Goal: Transaction & Acquisition: Purchase product/service

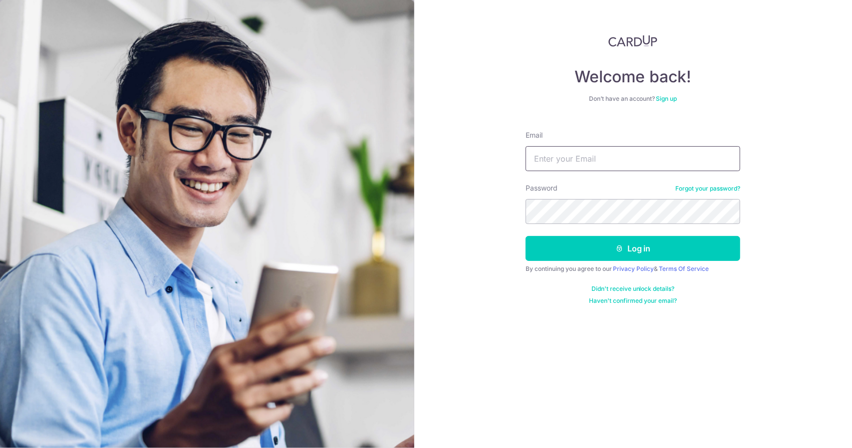
click at [637, 151] on input "Email" at bounding box center [633, 158] width 215 height 25
click at [614, 154] on input "Email" at bounding box center [633, 158] width 215 height 25
type input "eileenquek_32@yahoo.com"
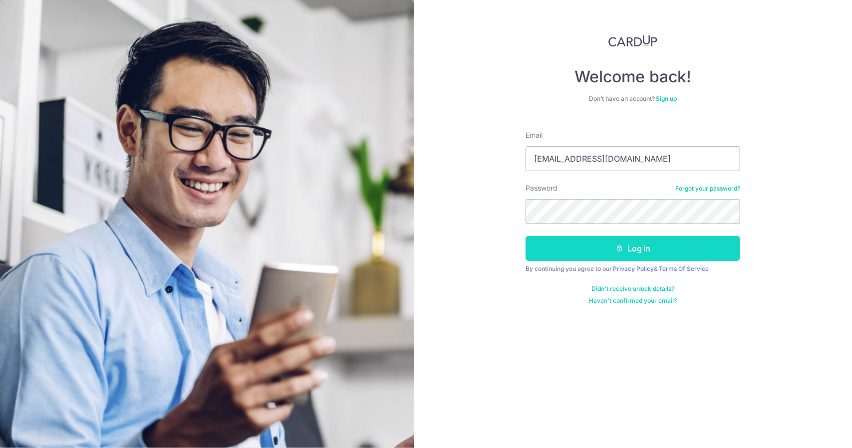
click at [592, 244] on button "Log in" at bounding box center [633, 248] width 215 height 25
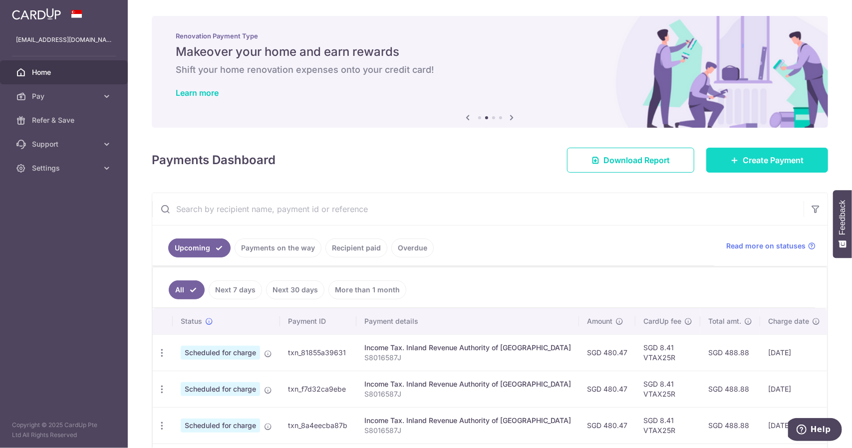
click at [764, 162] on span "Create Payment" at bounding box center [773, 160] width 61 height 12
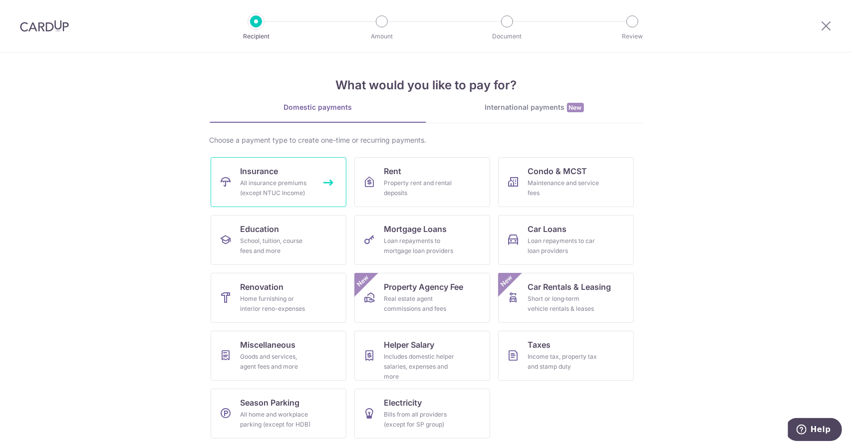
click at [302, 187] on div "All insurance premiums (except NTUC Income)" at bounding box center [277, 188] width 72 height 20
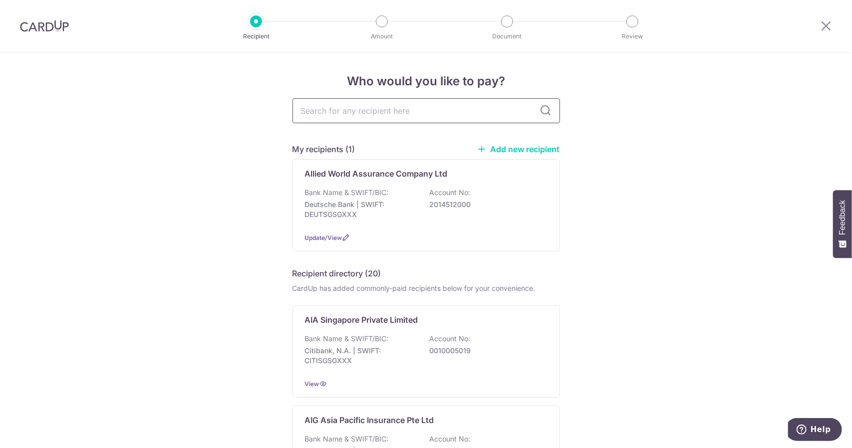
click at [436, 109] on input "text" at bounding box center [427, 110] width 268 height 25
type input "hsbc"
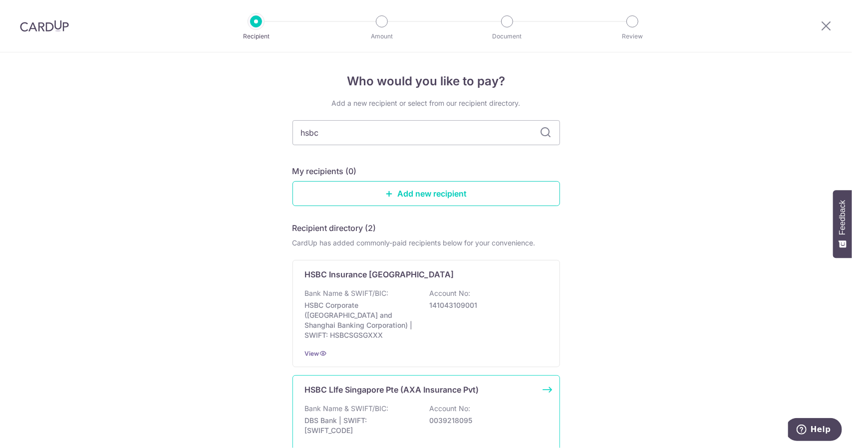
click at [449, 384] on p "HSBC LIfe Singapore Pte (AXA Insurance Pvt)" at bounding box center [392, 390] width 174 height 12
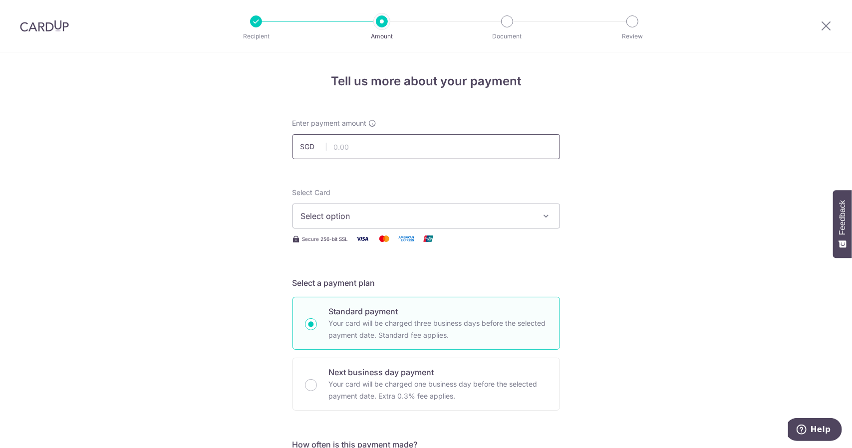
click at [403, 148] on input "text" at bounding box center [427, 146] width 268 height 25
type input "1,609.50"
click at [430, 210] on span "Select option" at bounding box center [417, 216] width 233 height 12
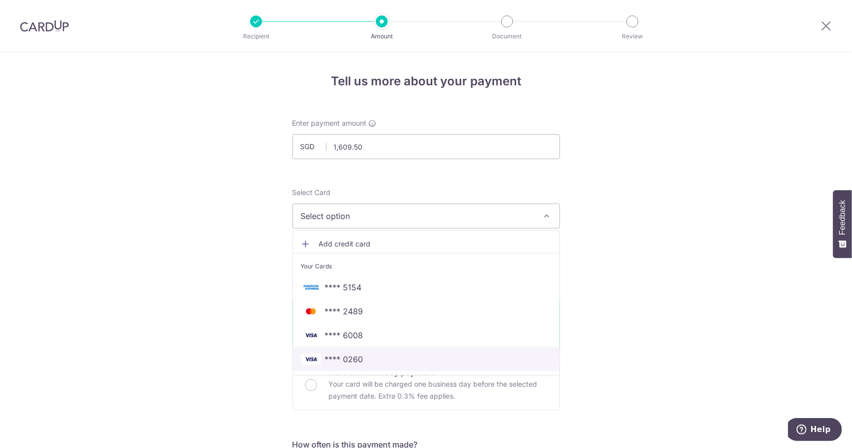
click at [418, 359] on span "**** 0260" at bounding box center [426, 359] width 251 height 12
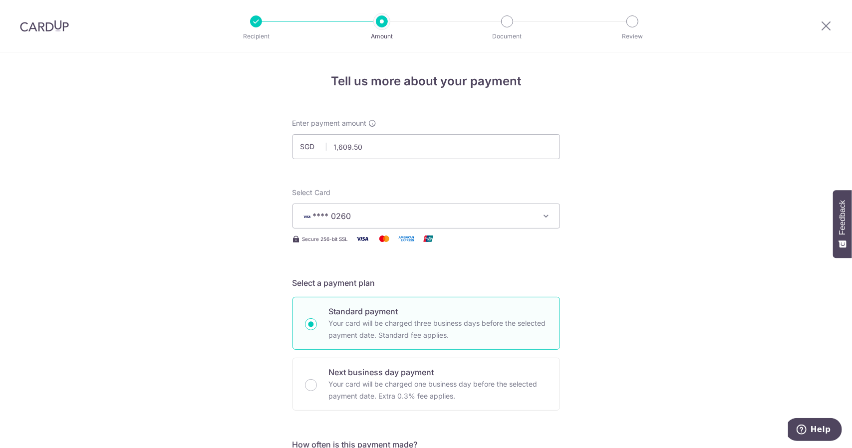
click at [542, 216] on icon "button" at bounding box center [547, 216] width 10 height 10
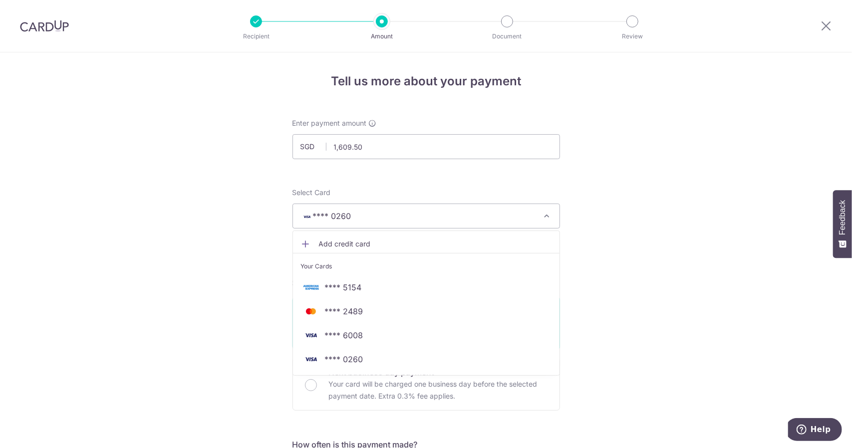
click at [325, 243] on span "Add credit card" at bounding box center [435, 244] width 233 height 10
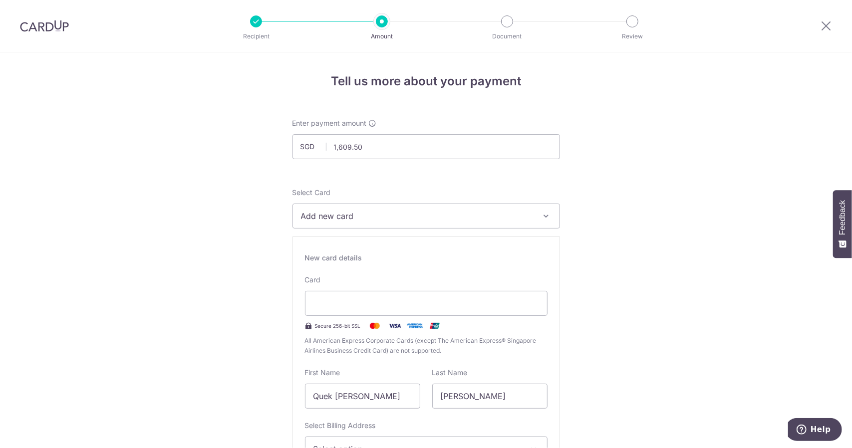
scroll to position [100, 0]
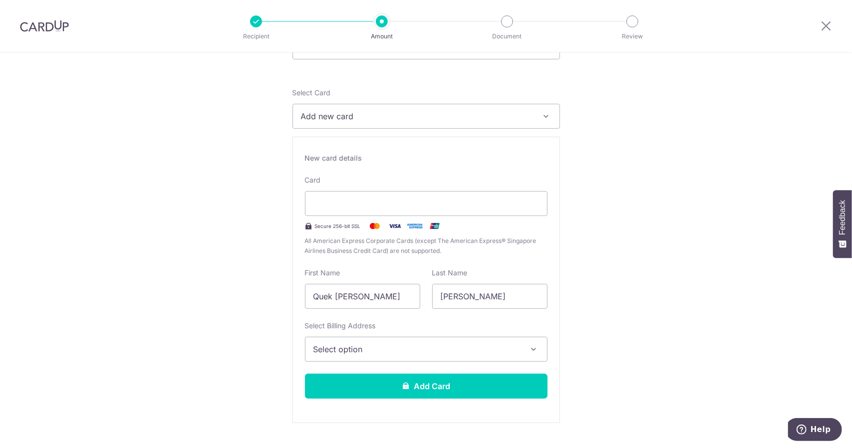
click at [441, 351] on span "Select option" at bounding box center [418, 349] width 208 height 12
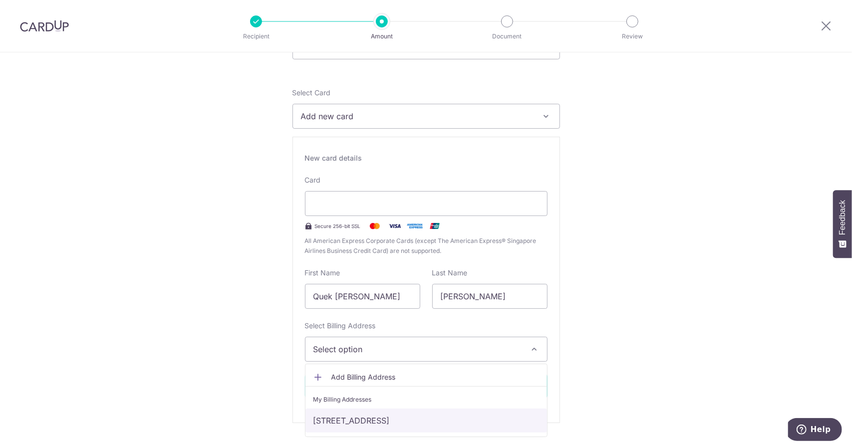
click at [431, 421] on link "105 Upper Changi Road East , Summer Gardens, Singapore, Singapore-486190" at bounding box center [427, 421] width 242 height 24
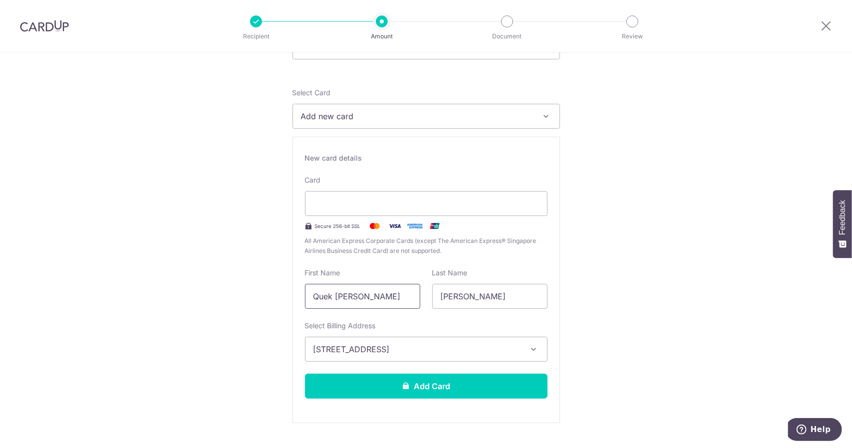
click at [381, 300] on input "Quek Chai Mui" at bounding box center [362, 296] width 115 height 25
type input "Eileen"
type input "Quek"
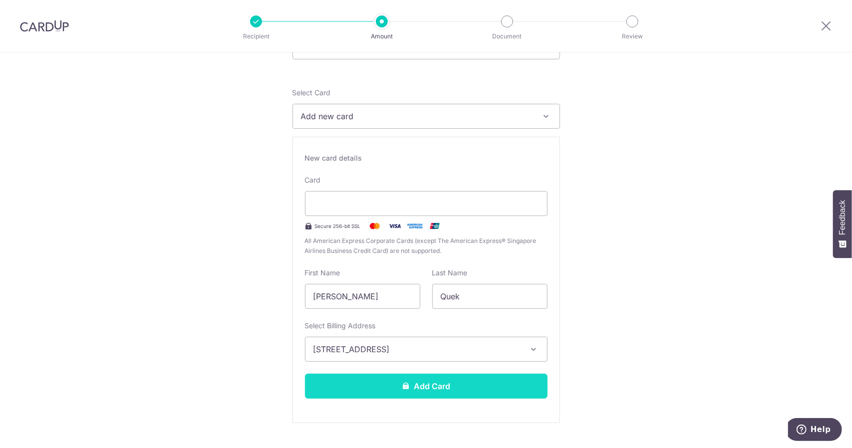
click at [516, 381] on button "Add Card" at bounding box center [426, 386] width 243 height 25
click at [444, 380] on button "Add Card" at bounding box center [426, 386] width 243 height 25
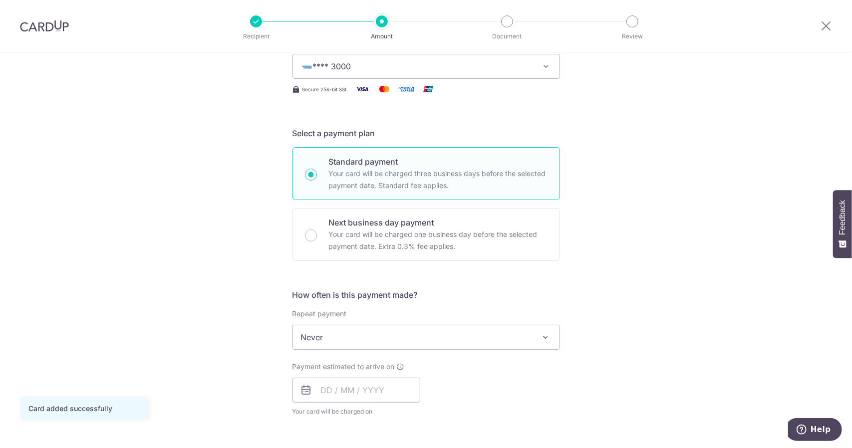
scroll to position [200, 0]
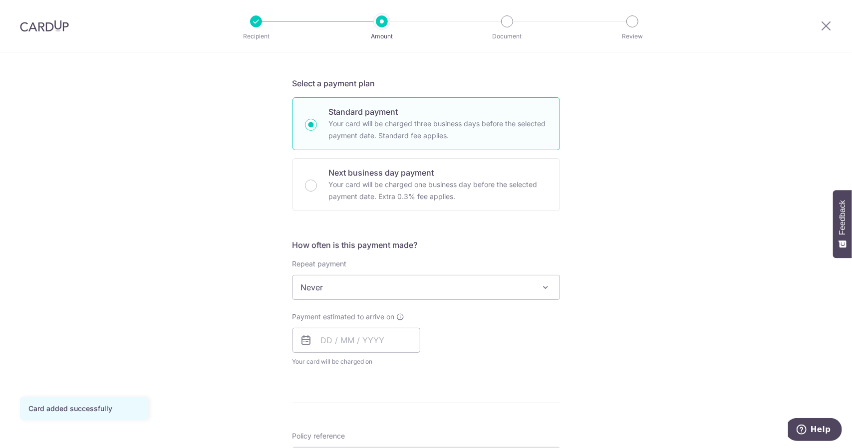
click at [543, 287] on span at bounding box center [546, 288] width 12 height 12
click at [642, 305] on div "Tell us more about your payment Enter payment amount SGD 1,609.50 1609.50 Card …" at bounding box center [426, 304] width 852 height 903
click at [367, 343] on input "text" at bounding box center [357, 340] width 128 height 25
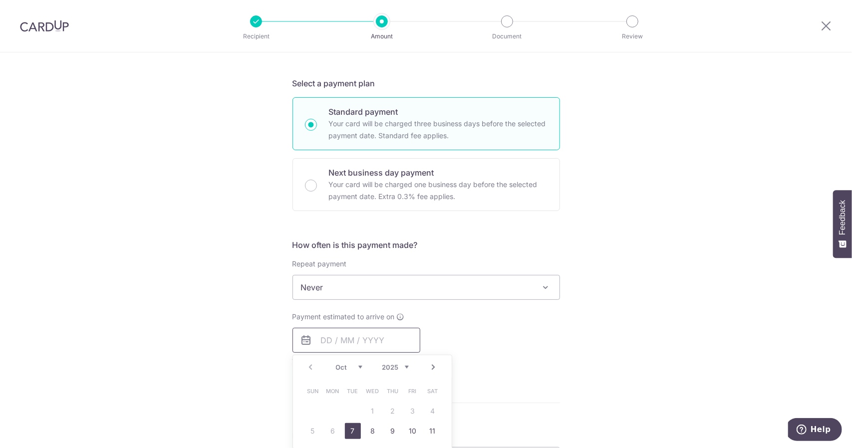
scroll to position [300, 0]
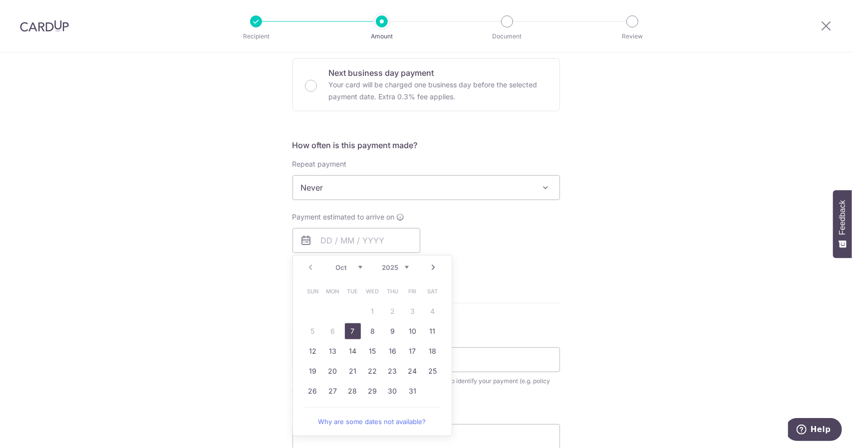
drag, startPoint x: 352, startPoint y: 332, endPoint x: 507, endPoint y: 302, distance: 157.8
click at [352, 332] on link "7" at bounding box center [353, 331] width 16 height 16
type input "[DATE]"
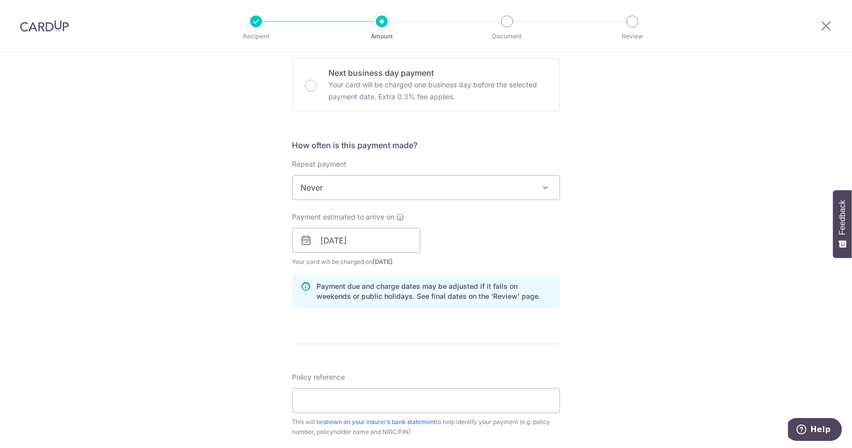
click at [594, 286] on div "Tell us more about your payment Enter payment amount SGD 1,609.50 1609.50 Card …" at bounding box center [426, 225] width 852 height 944
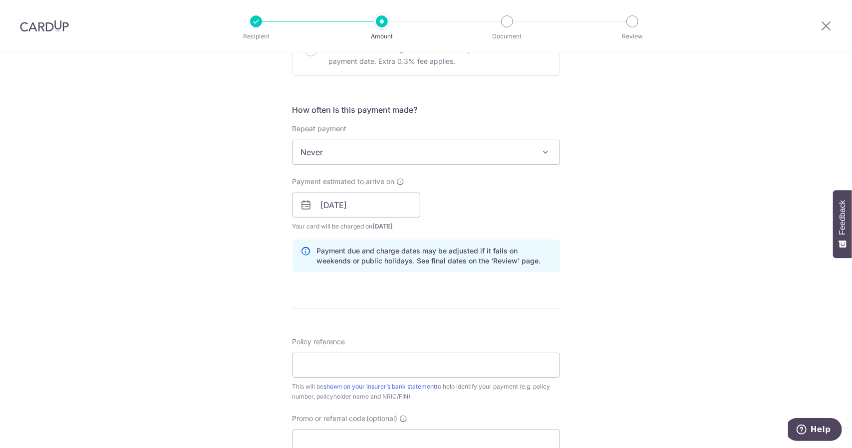
scroll to position [449, 0]
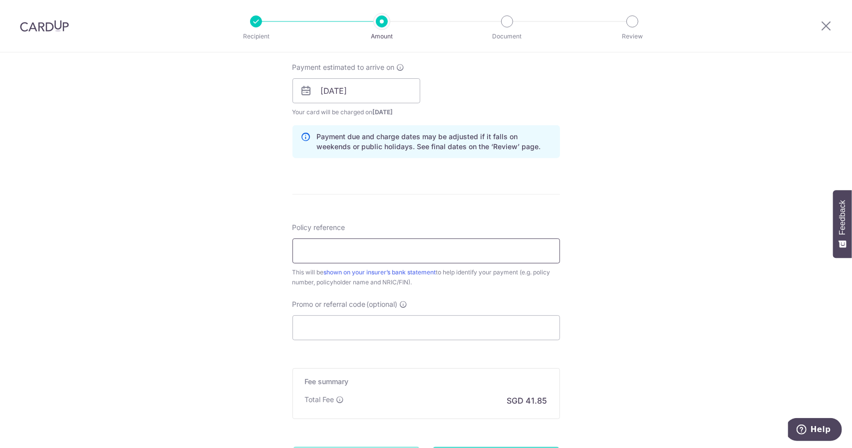
click at [437, 249] on input "Policy reference" at bounding box center [427, 251] width 268 height 25
paste input "25AMEX18"
type input "25AMEX18"
click at [444, 249] on input "25AMEX18" at bounding box center [427, 251] width 268 height 25
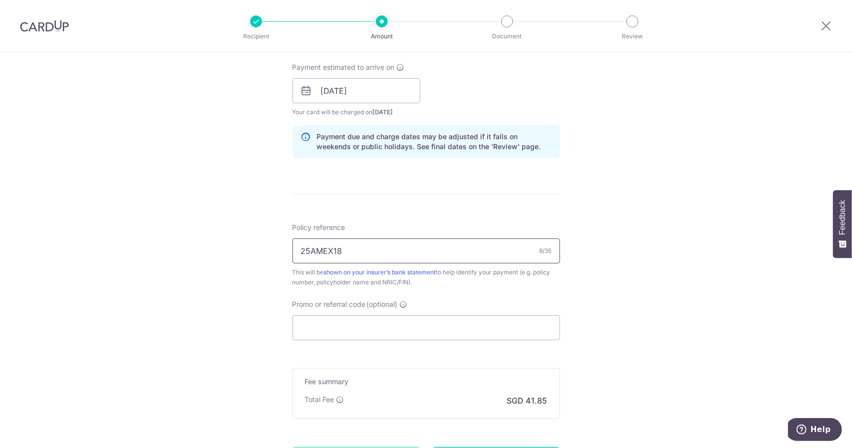
click at [444, 249] on input "25AMEX18" at bounding box center [427, 251] width 268 height 25
click at [408, 324] on input "Promo or referral code (optional)" at bounding box center [427, 328] width 268 height 25
paste input "25AMEX18"
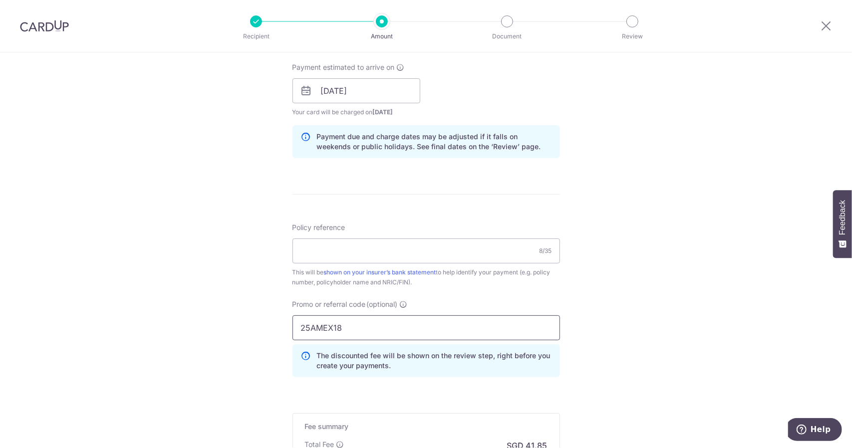
type input "25AMEX18"
click at [619, 347] on div "Tell us more about your payment Enter payment amount SGD 1,609.50 1609.50 Card …" at bounding box center [426, 97] width 852 height 989
click at [410, 247] on input "Policy reference" at bounding box center [427, 251] width 268 height 25
paste input "102-2190480"
type input "102-2190480"
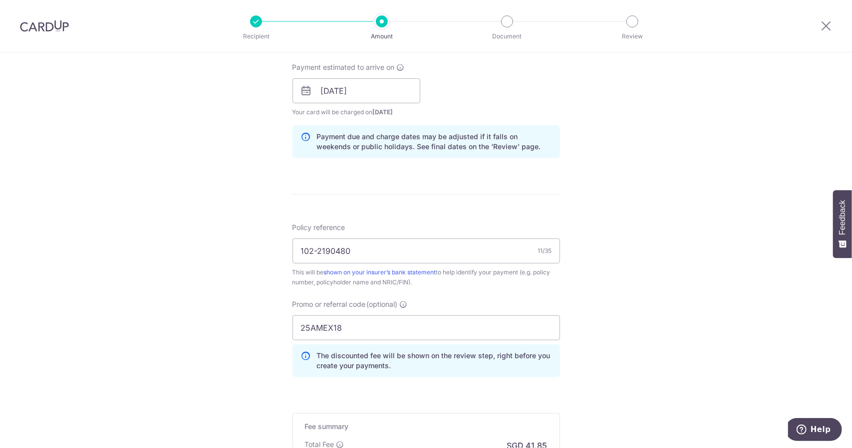
click at [623, 279] on div "Tell us more about your payment Enter payment amount SGD 1,609.50 1609.50 Card …" at bounding box center [426, 97] width 852 height 989
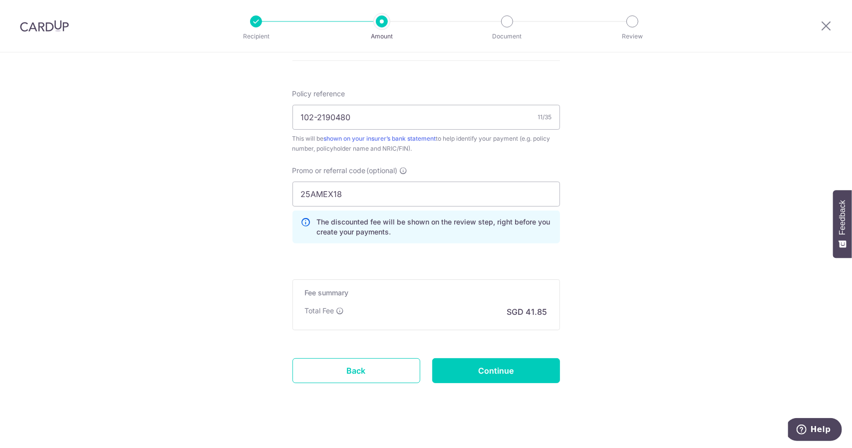
scroll to position [590, 0]
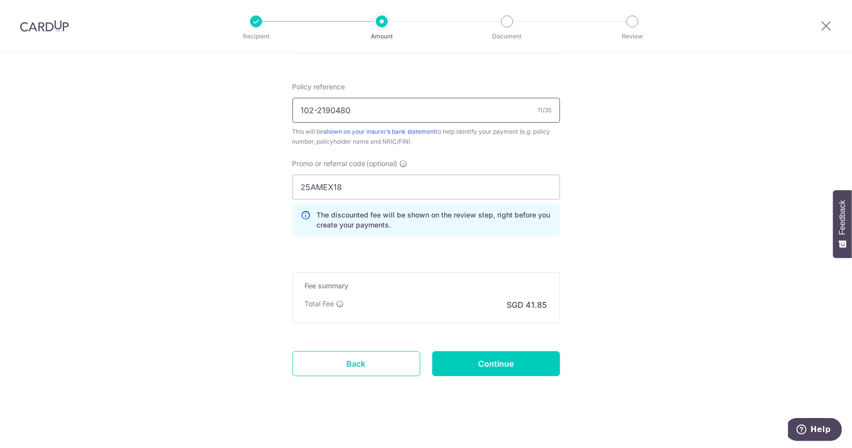
click at [464, 107] on input "102-2190480" at bounding box center [427, 110] width 268 height 25
click at [478, 365] on input "Continue" at bounding box center [496, 363] width 128 height 25
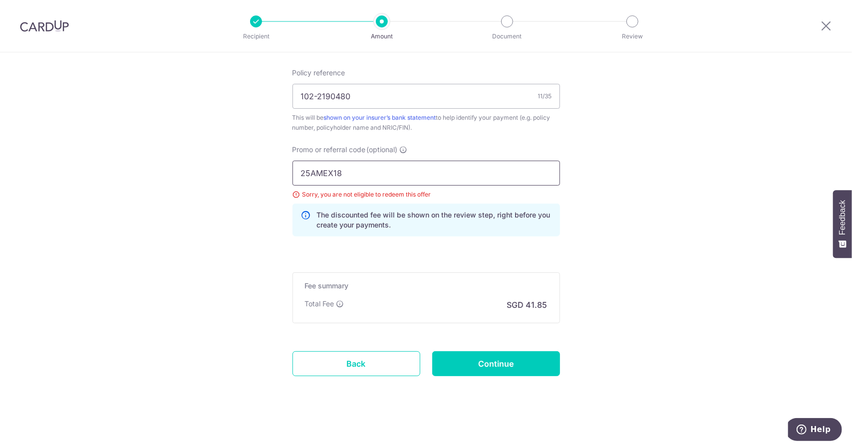
click at [436, 173] on input "25AMEX18" at bounding box center [427, 173] width 268 height 25
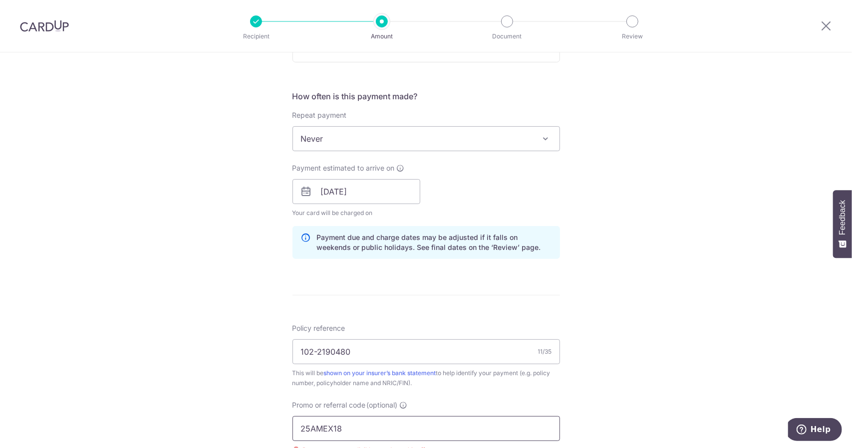
scroll to position [354, 0]
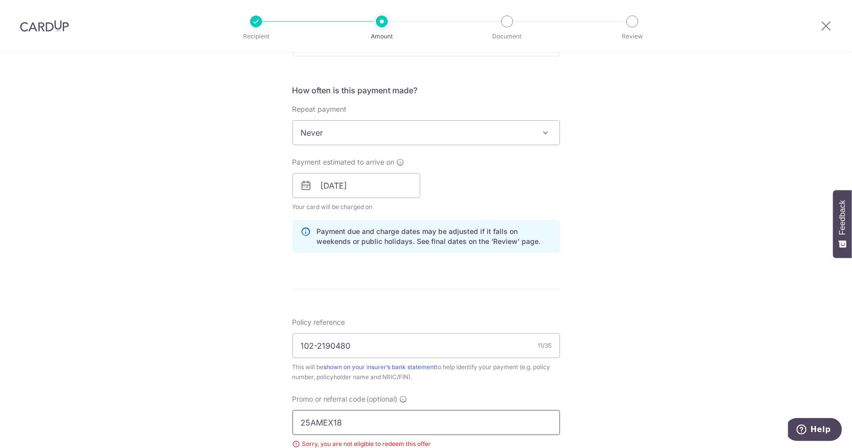
paste input "21"
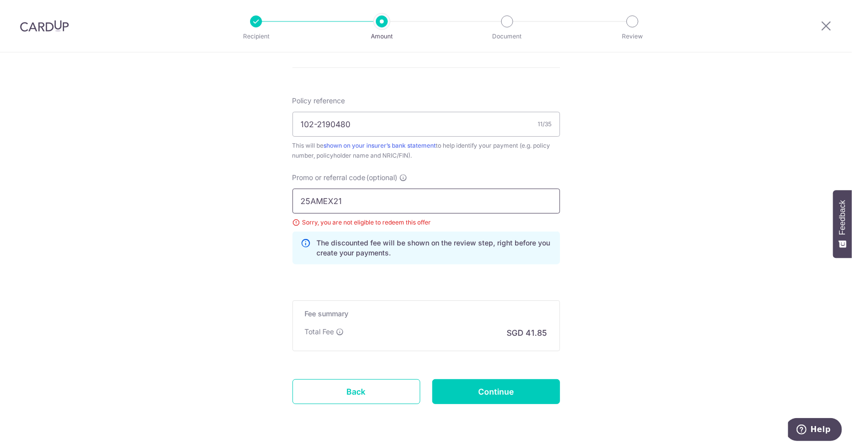
scroll to position [604, 0]
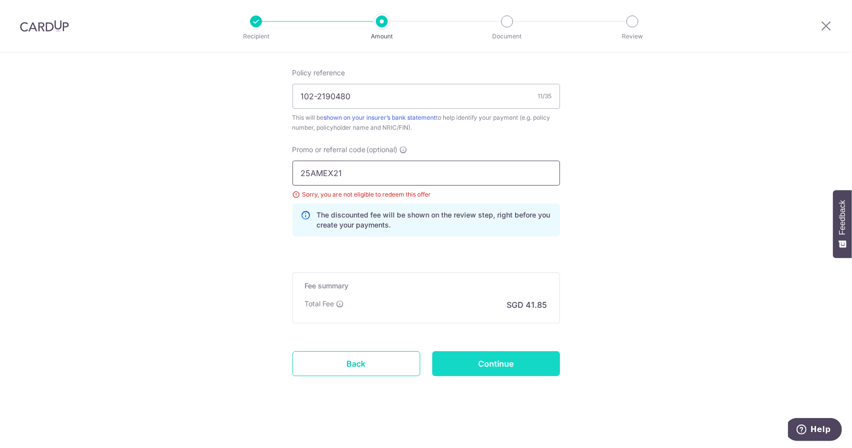
type input "25AMEX21"
click at [480, 364] on input "Continue" at bounding box center [496, 363] width 128 height 25
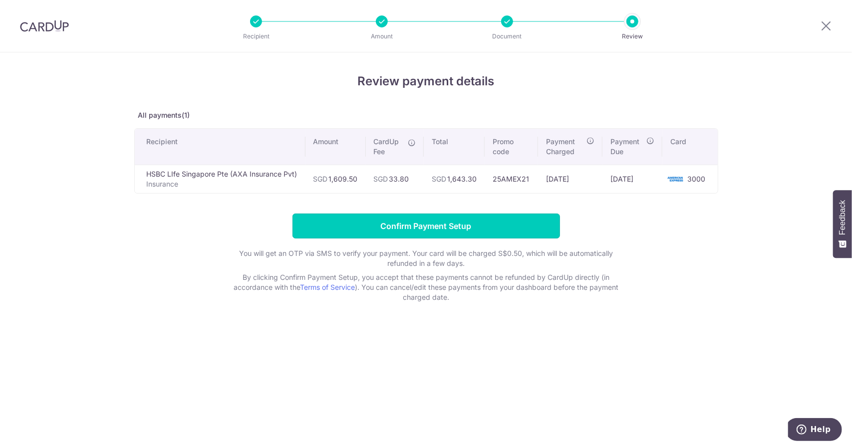
click at [504, 230] on input "Confirm Payment Setup" at bounding box center [427, 226] width 268 height 25
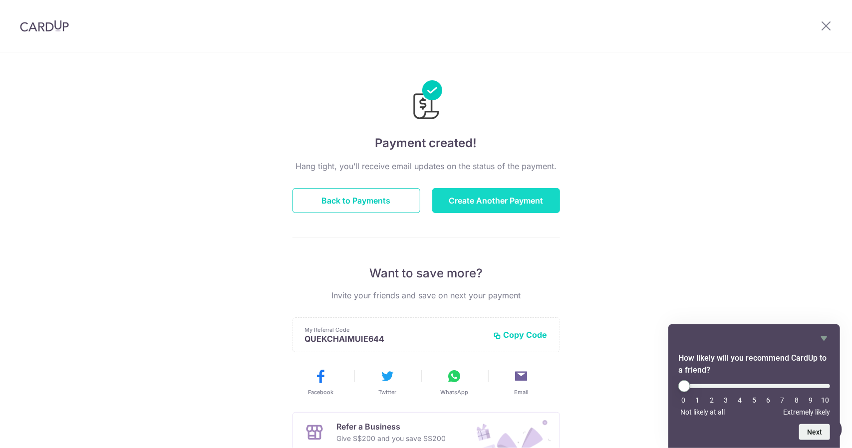
click at [523, 200] on button "Create Another Payment" at bounding box center [496, 200] width 128 height 25
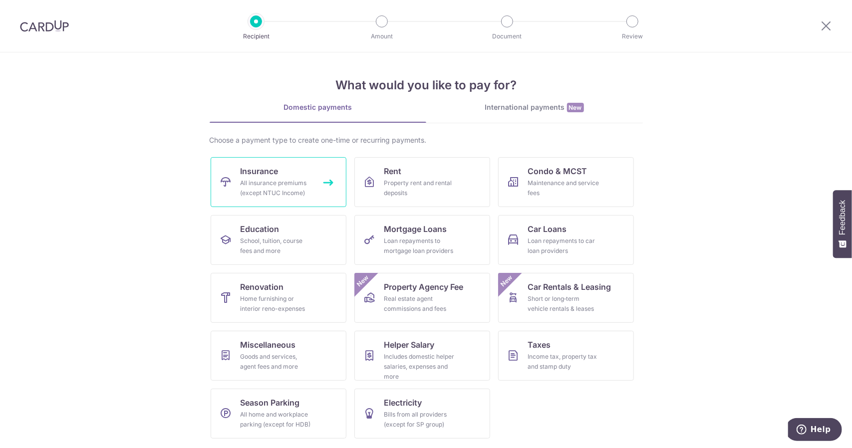
click at [317, 197] on link "Insurance All insurance premiums (except NTUC Income)" at bounding box center [279, 182] width 136 height 50
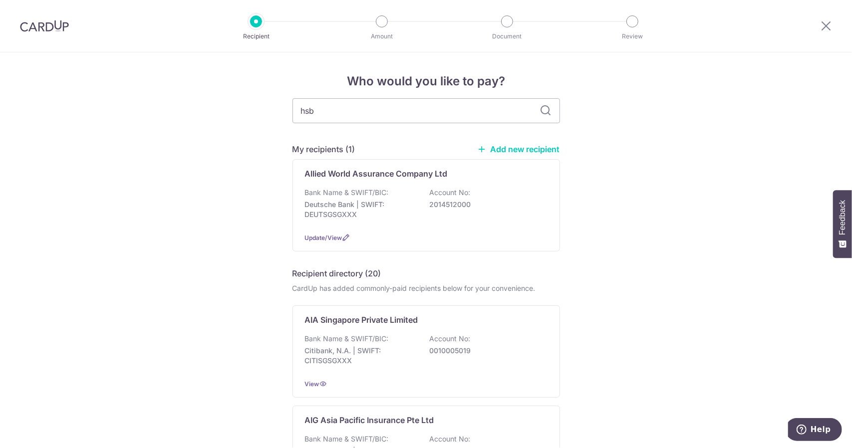
type input "hsbc"
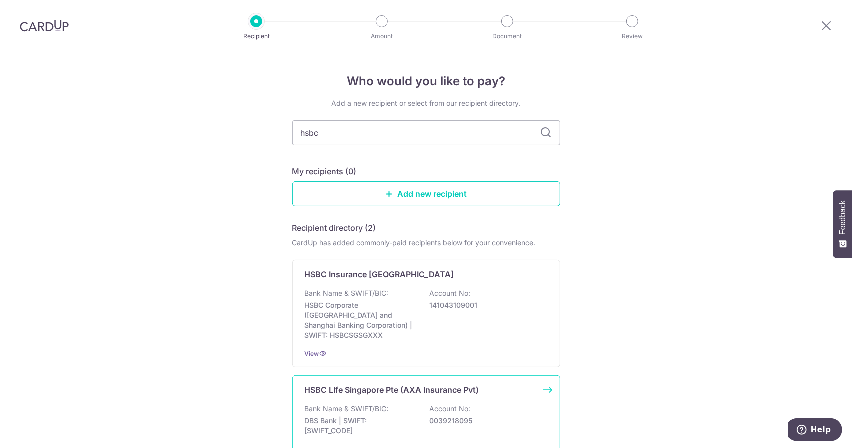
click at [420, 410] on div "Bank Name & SWIFT/BIC: DBS Bank | SWIFT: [SWIFT_CODE] Account No: 0039218095" at bounding box center [426, 422] width 243 height 37
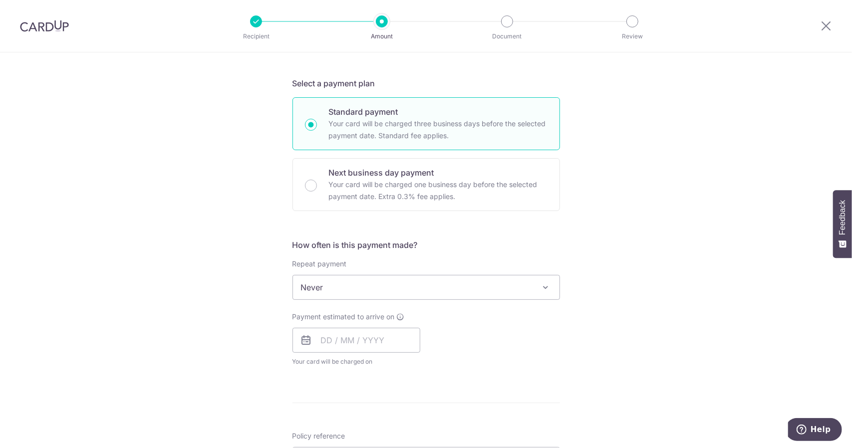
scroll to position [399, 0]
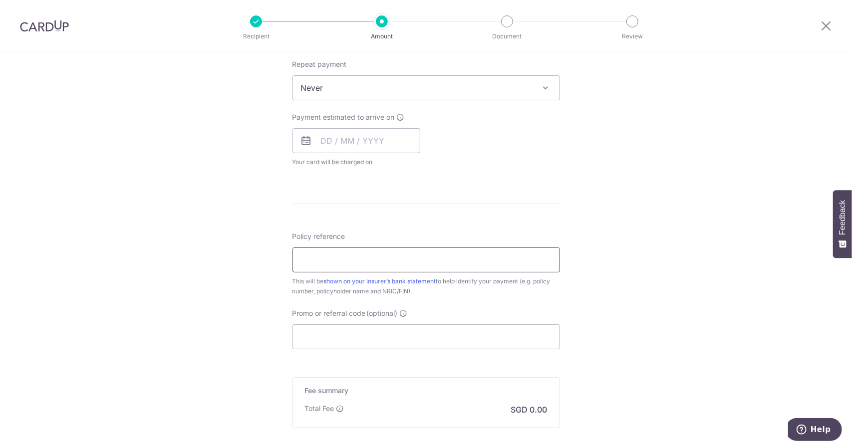
click at [414, 253] on input "Policy reference" at bounding box center [427, 260] width 268 height 25
paste input "102-2787947"
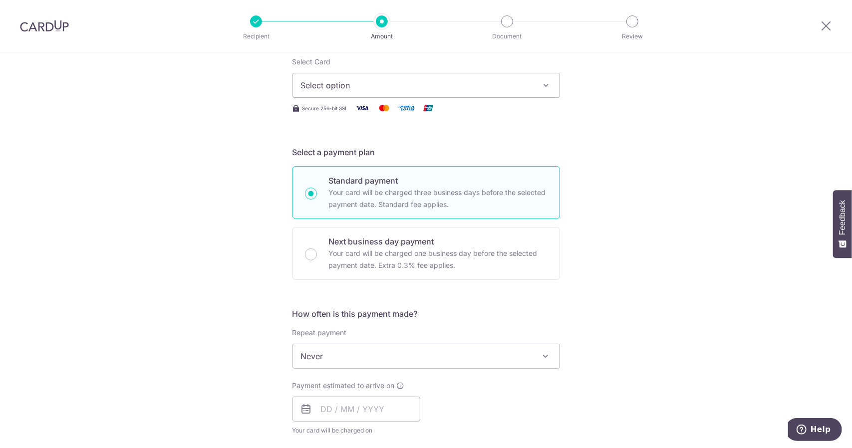
scroll to position [100, 0]
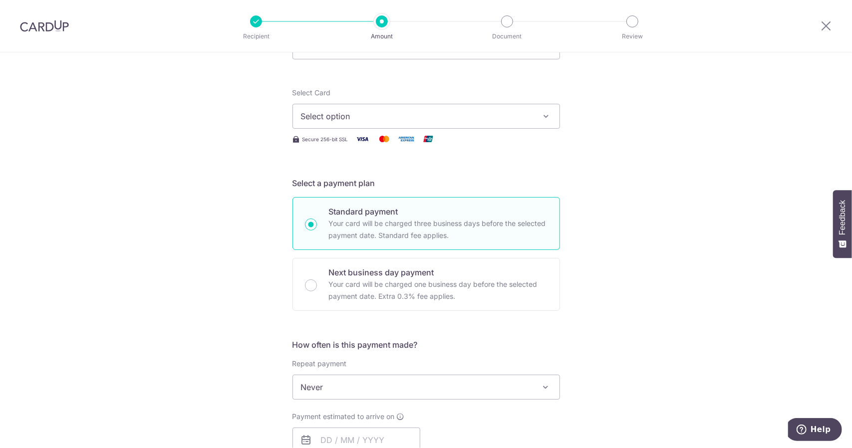
type input "102-2787947"
click at [494, 115] on span "Select option" at bounding box center [417, 116] width 233 height 12
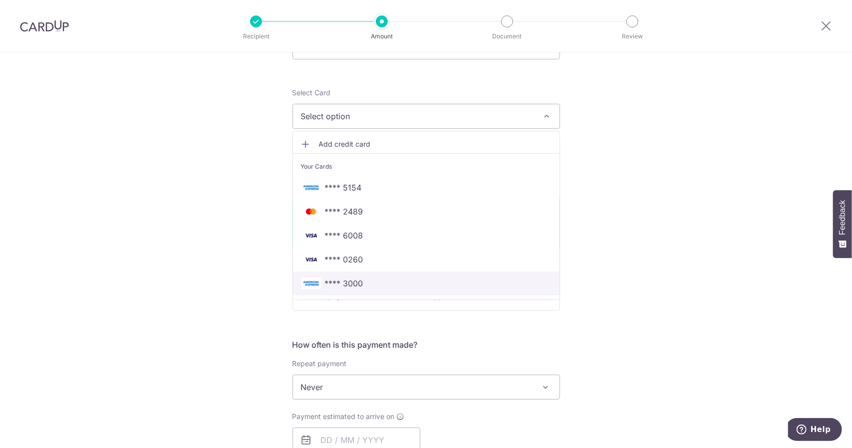
click at [416, 291] on link "**** 3000" at bounding box center [426, 284] width 267 height 24
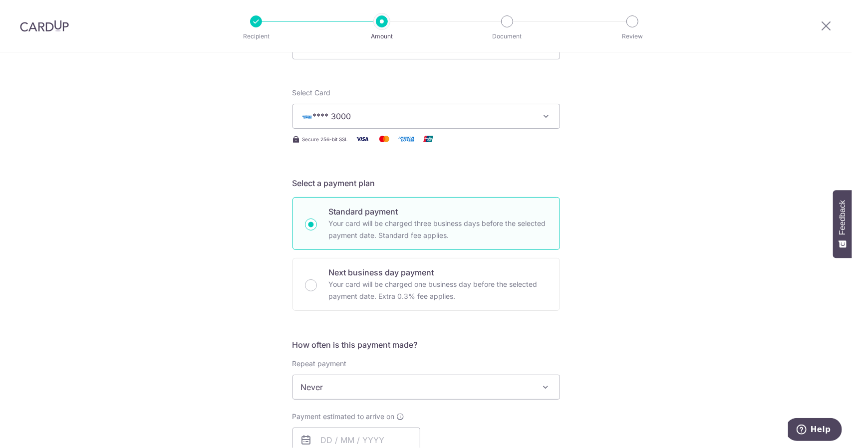
click at [609, 253] on div "Tell us more about your payment Enter payment amount SGD Select Card **** 3000 …" at bounding box center [426, 404] width 852 height 903
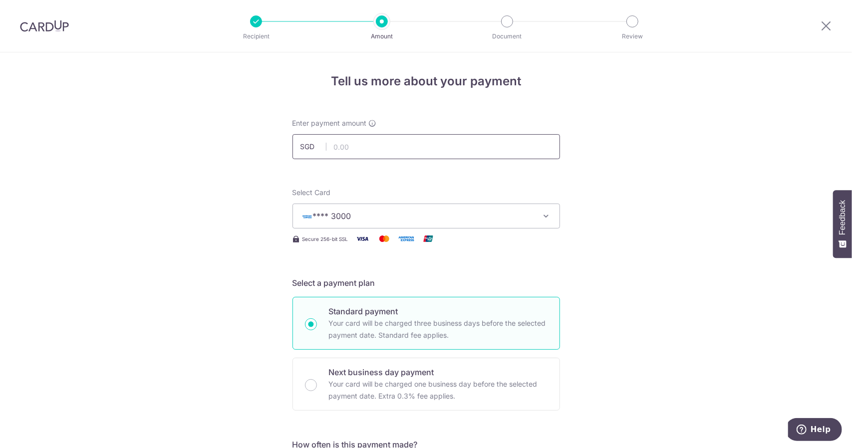
click at [461, 152] on input "text" at bounding box center [427, 146] width 268 height 25
type input "702.47"
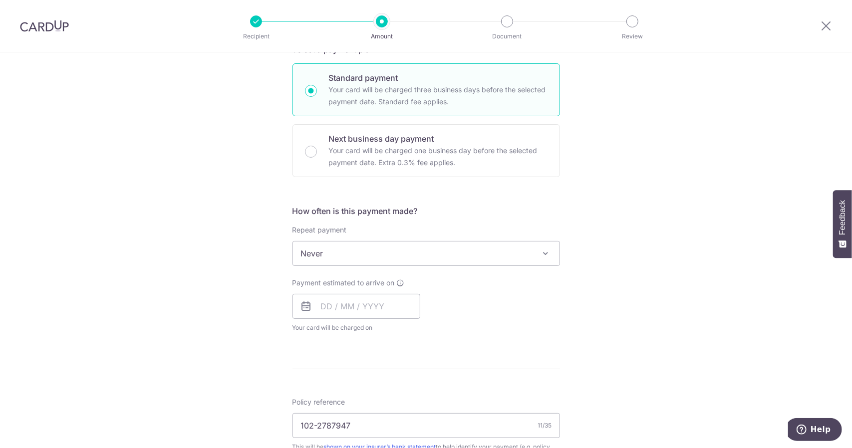
scroll to position [250, 0]
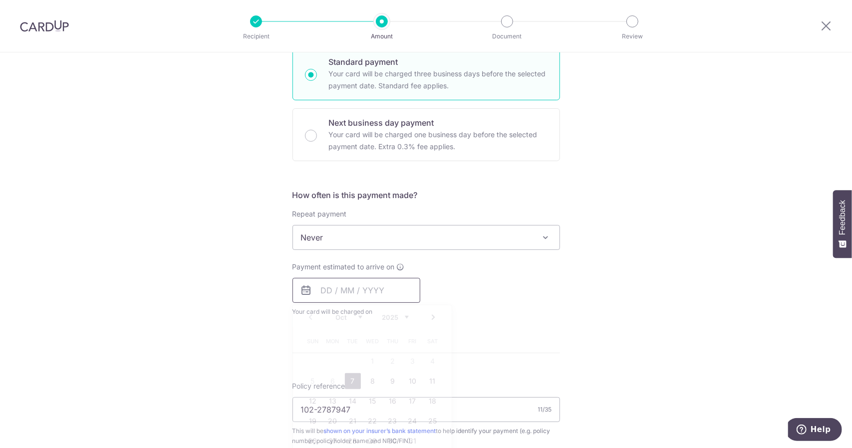
click at [390, 295] on input "text" at bounding box center [357, 290] width 128 height 25
click at [351, 381] on link "7" at bounding box center [353, 381] width 16 height 16
type input "[DATE]"
click at [0, 0] on p "Payment due and charge dates may be adjusted if it falls on weekends or public …" at bounding box center [0, 0] width 0 height 0
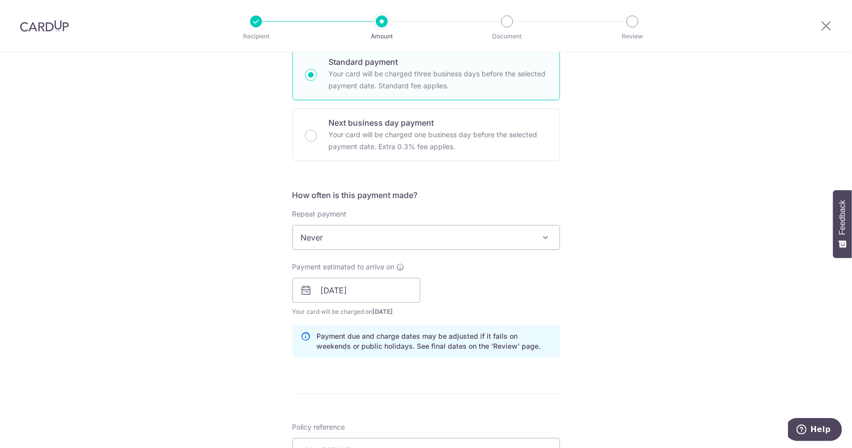
click at [630, 322] on div "Tell us more about your payment Enter payment amount SGD 702.47 702.47 Select C…" at bounding box center [426, 275] width 852 height 944
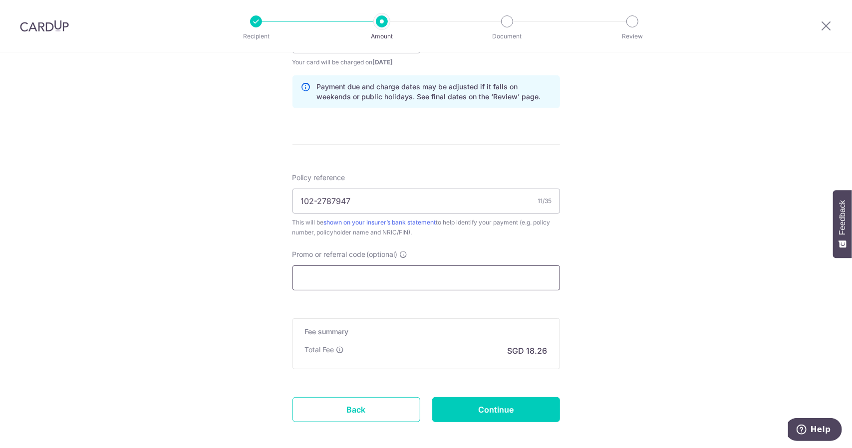
click at [471, 272] on input "Promo or referral code (optional)" at bounding box center [427, 278] width 268 height 25
paste input "25AMEX21"
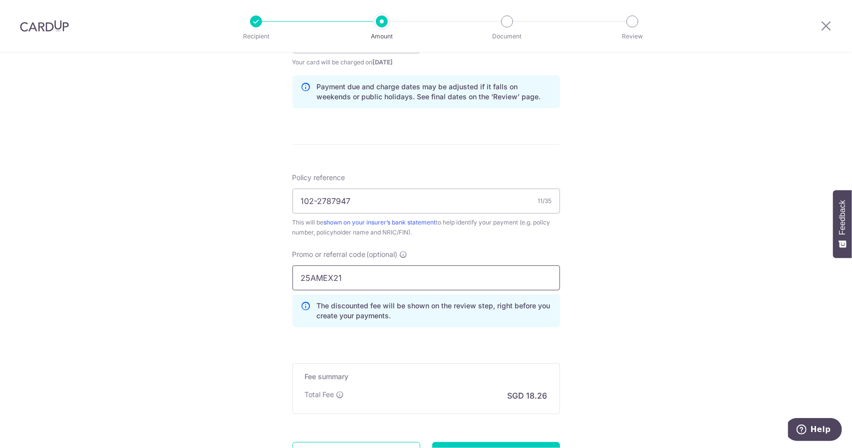
type input "25AMEX21"
click at [625, 330] on div "Tell us more about your payment Enter payment amount SGD 702.47 702.47 Select C…" at bounding box center [426, 47] width 852 height 989
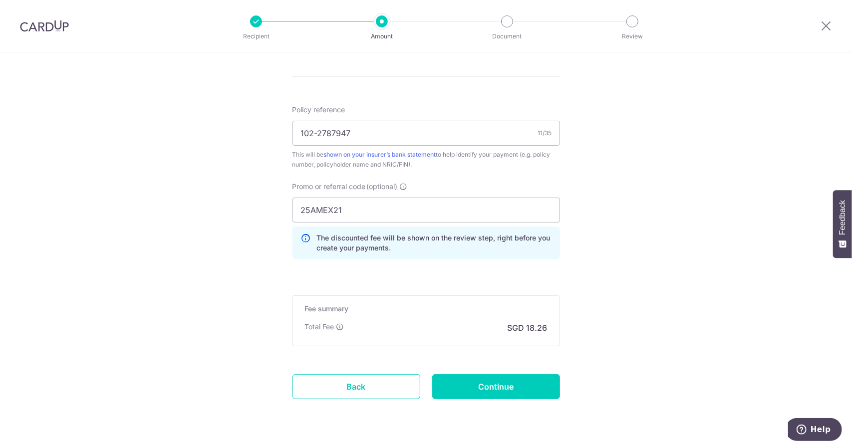
scroll to position [590, 0]
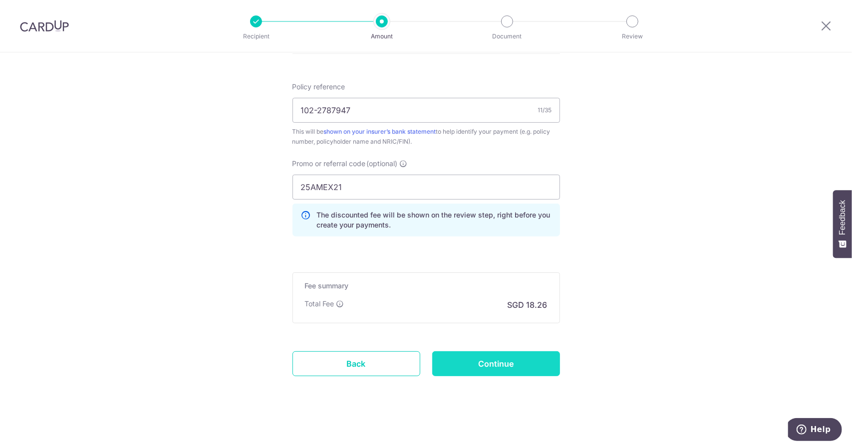
click at [497, 364] on input "Continue" at bounding box center [496, 363] width 128 height 25
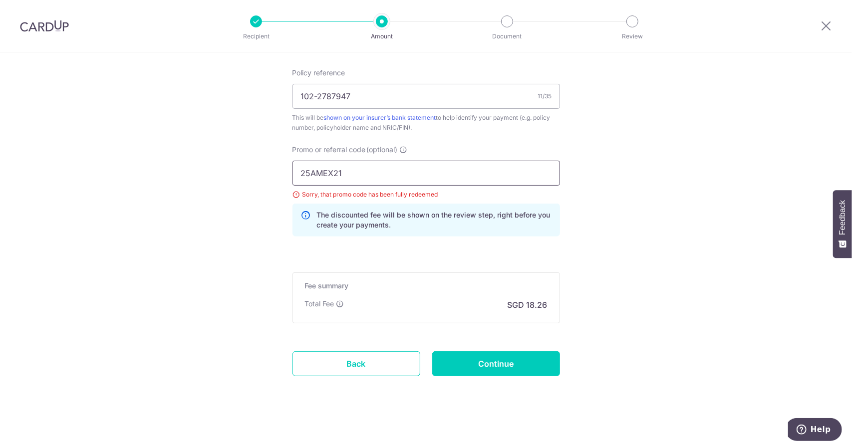
click at [419, 174] on input "25AMEX21" at bounding box center [427, 173] width 268 height 25
click at [492, 362] on input "Continue" at bounding box center [496, 363] width 128 height 25
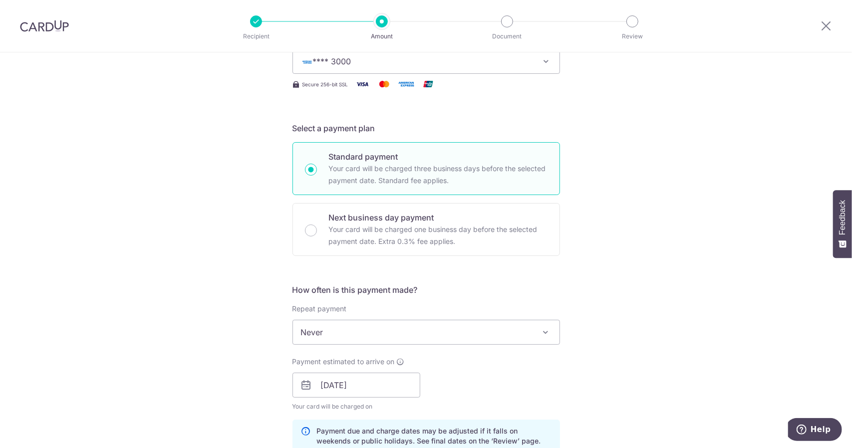
scroll to position [55, 0]
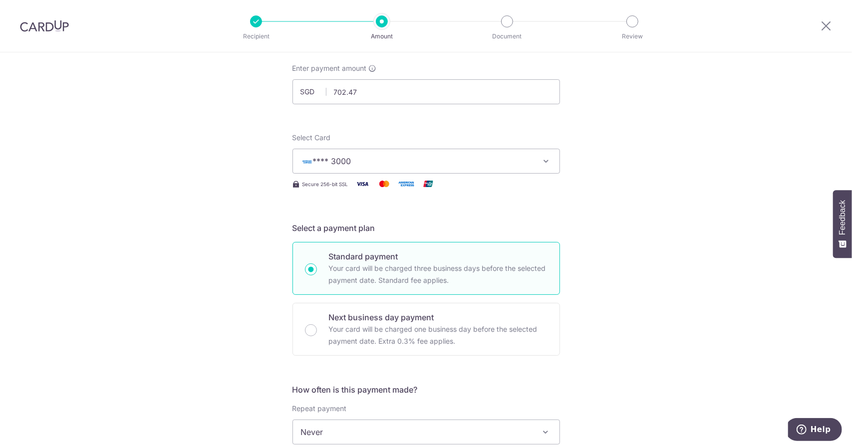
click at [534, 162] on button "**** 3000" at bounding box center [427, 161] width 268 height 25
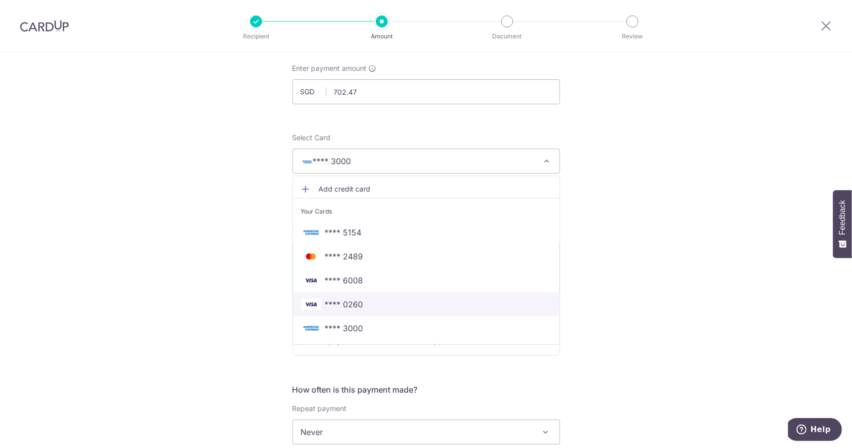
click at [466, 302] on span "**** 0260" at bounding box center [426, 305] width 251 height 12
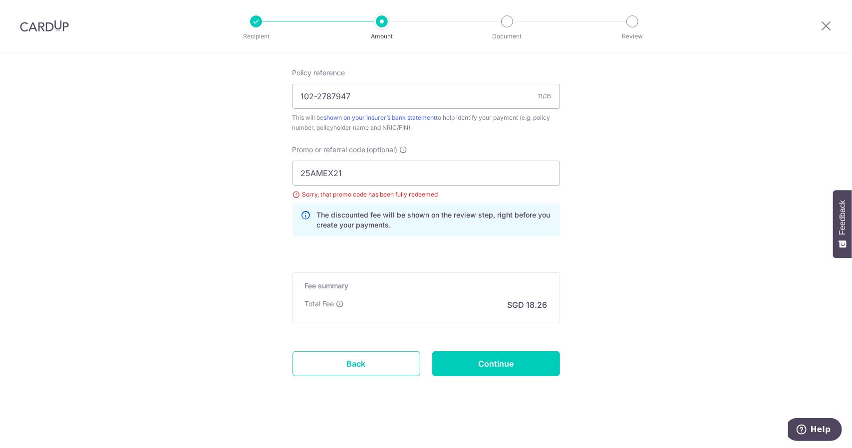
scroll to position [554, 0]
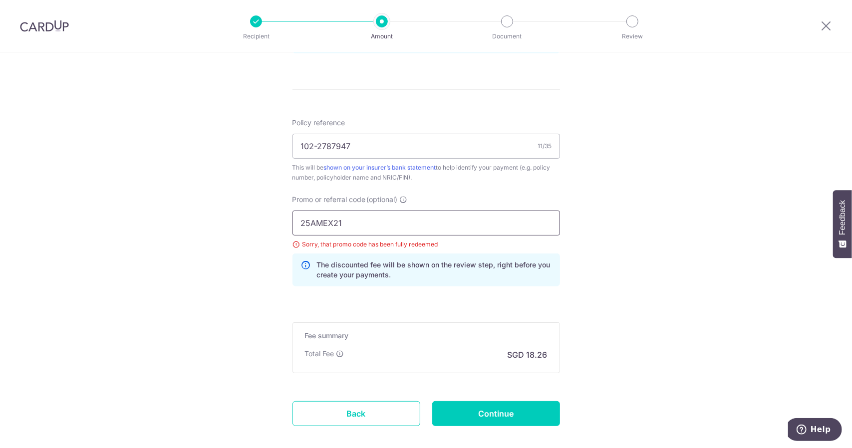
click at [451, 219] on input "25AMEX21" at bounding box center [427, 223] width 268 height 25
paste input "OFF225"
type input "OFF225"
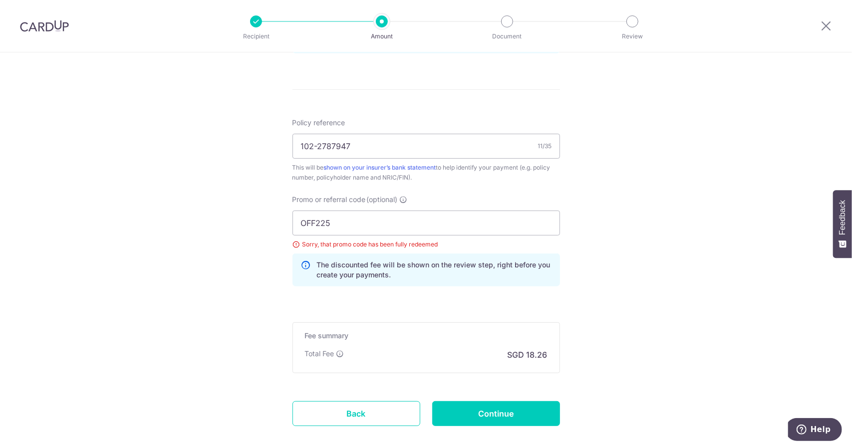
click at [623, 300] on div "Tell us more about your payment Enter payment amount SGD 702.47 702.47 Select C…" at bounding box center [426, -1] width 852 height 1003
click at [538, 406] on input "Continue" at bounding box center [496, 413] width 128 height 25
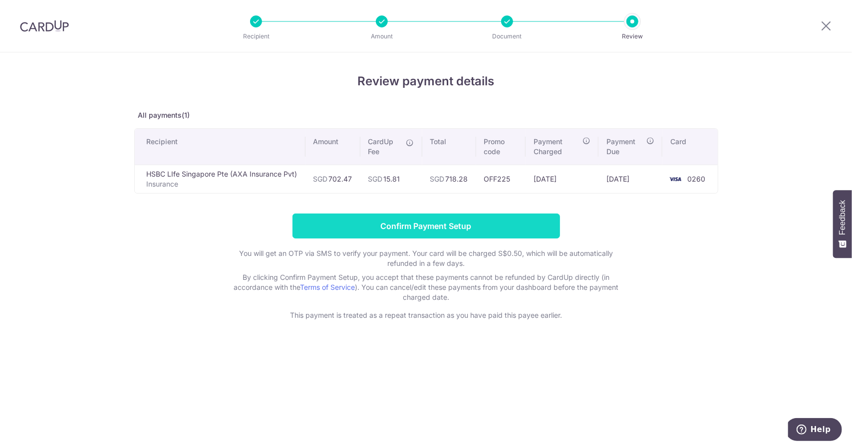
click at [485, 233] on input "Confirm Payment Setup" at bounding box center [427, 226] width 268 height 25
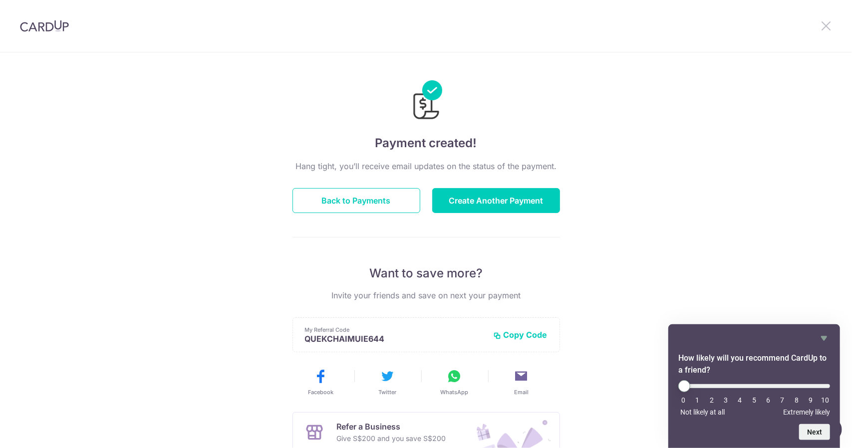
click at [823, 22] on icon at bounding box center [826, 25] width 12 height 12
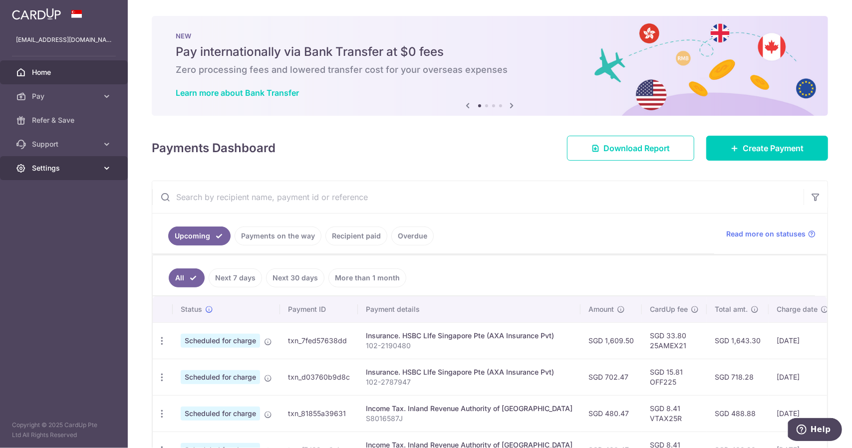
click at [78, 174] on link "Settings" at bounding box center [64, 168] width 128 height 24
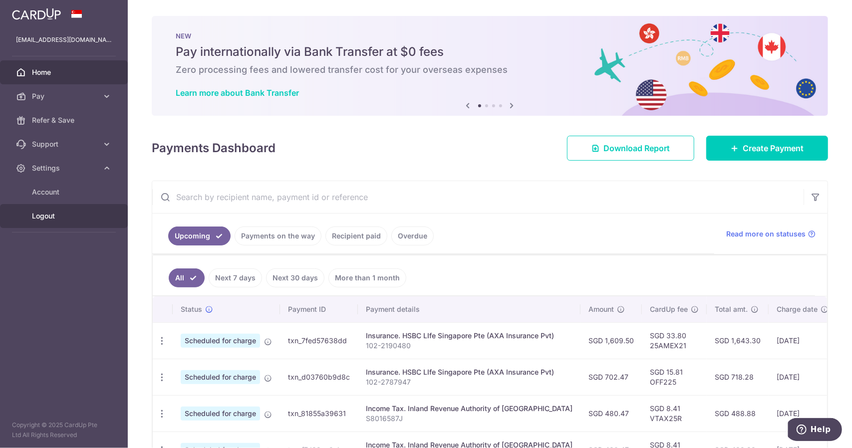
click at [75, 210] on link "Logout" at bounding box center [64, 216] width 128 height 24
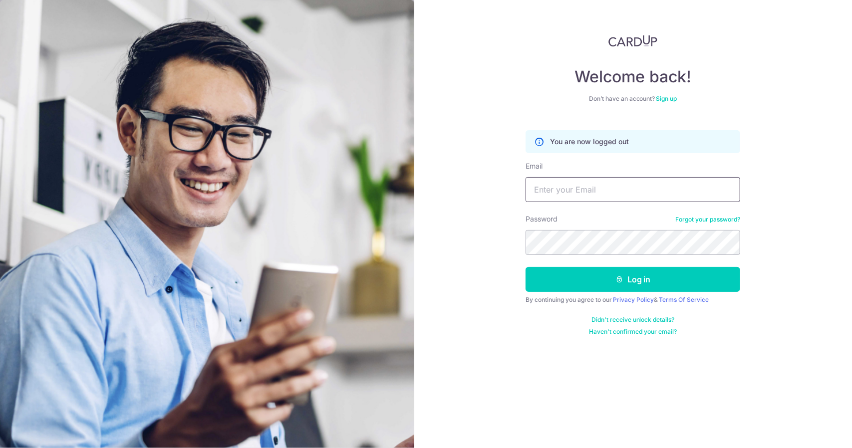
click at [626, 187] on input "Email" at bounding box center [633, 189] width 215 height 25
type input "[PERSON_NAME][EMAIL_ADDRESS][DOMAIN_NAME]"
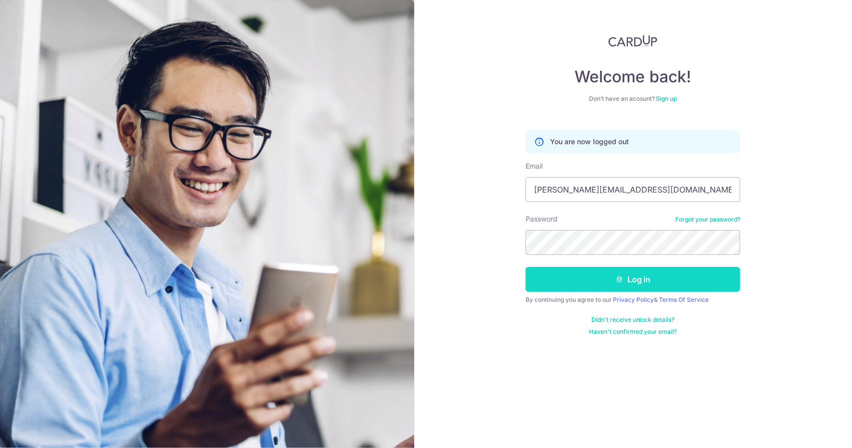
click at [550, 288] on button "Log in" at bounding box center [633, 279] width 215 height 25
